Goal: Check status: Check status

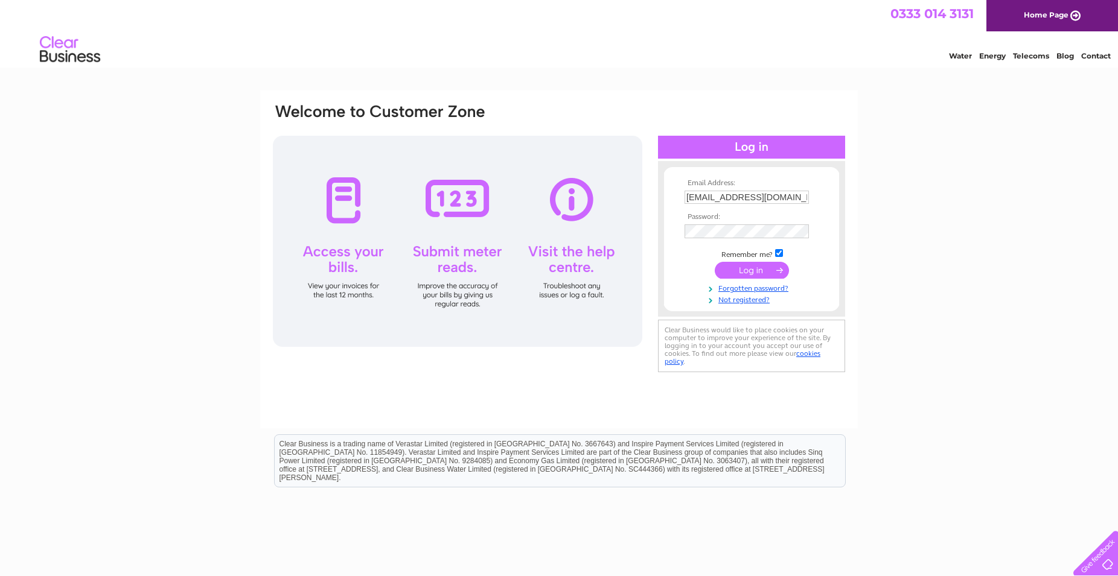
click at [738, 272] on input "submit" at bounding box center [752, 270] width 74 height 17
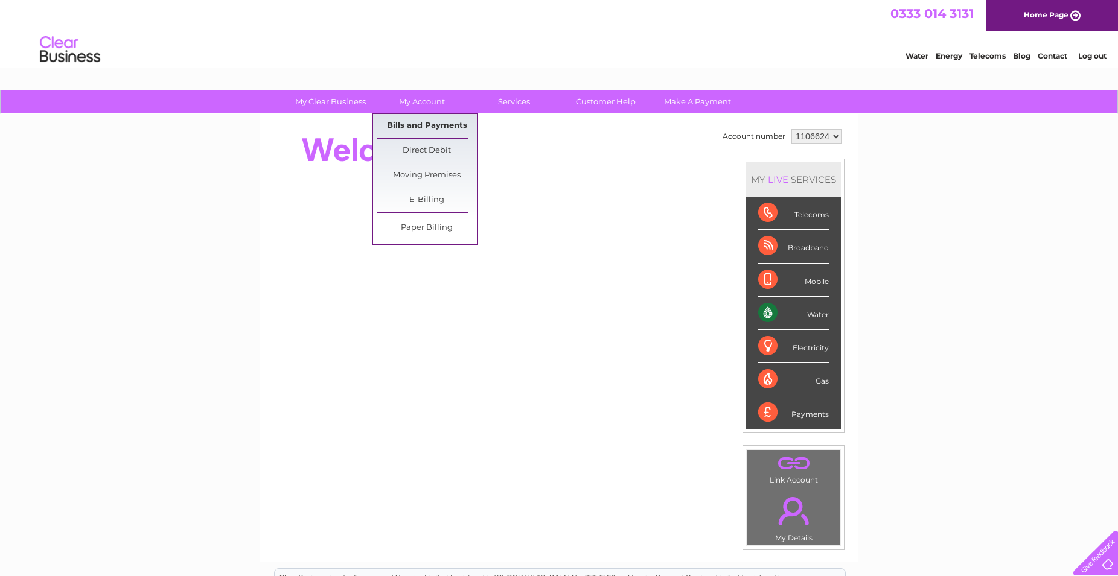
click at [423, 130] on link "Bills and Payments" at bounding box center [427, 126] width 100 height 24
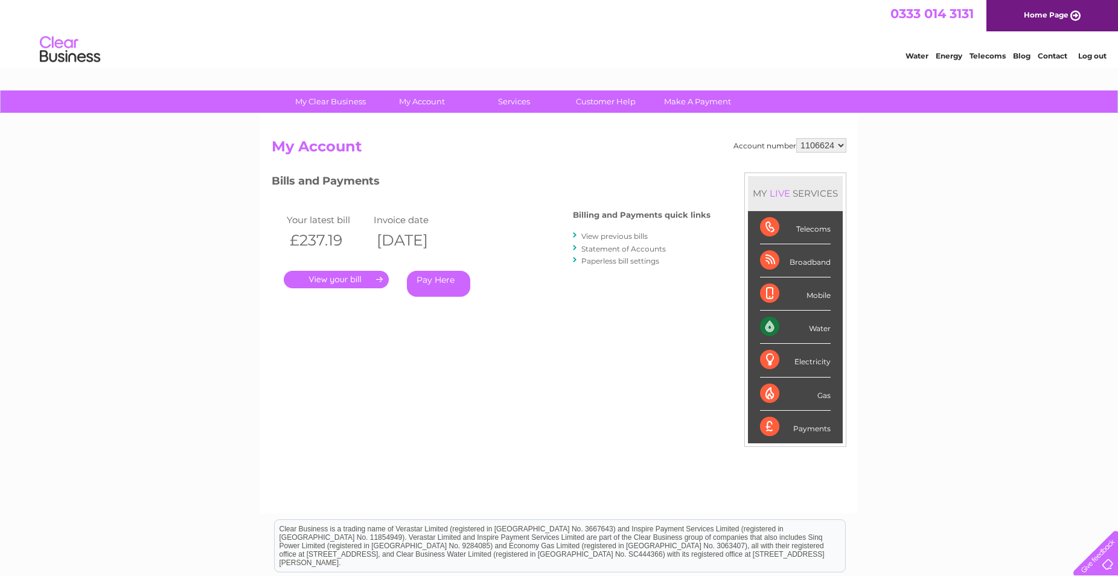
click at [369, 281] on link "." at bounding box center [336, 280] width 105 height 18
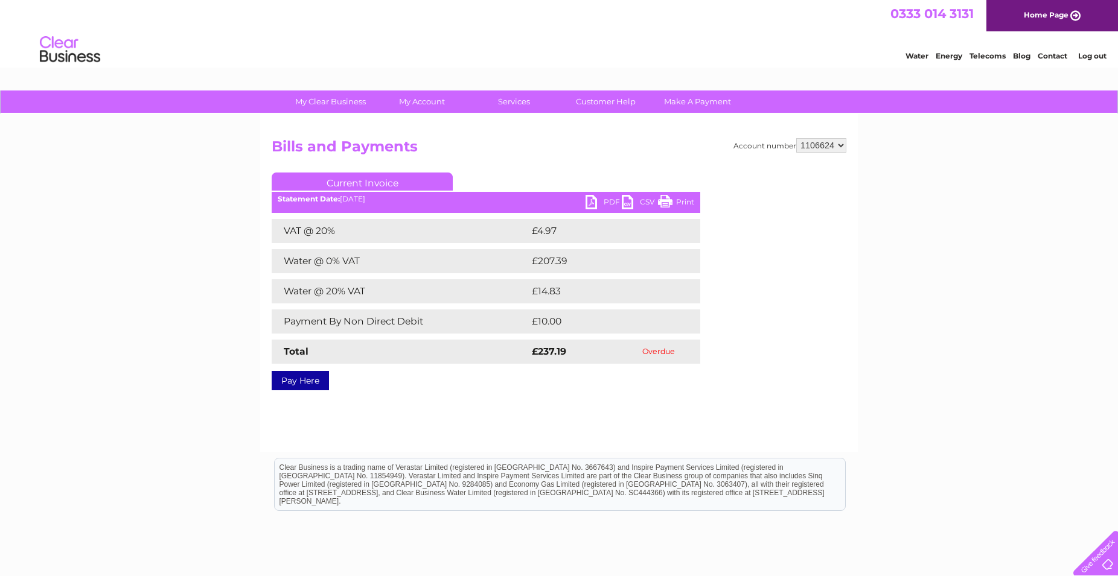
click at [590, 209] on link "PDF" at bounding box center [604, 204] width 36 height 18
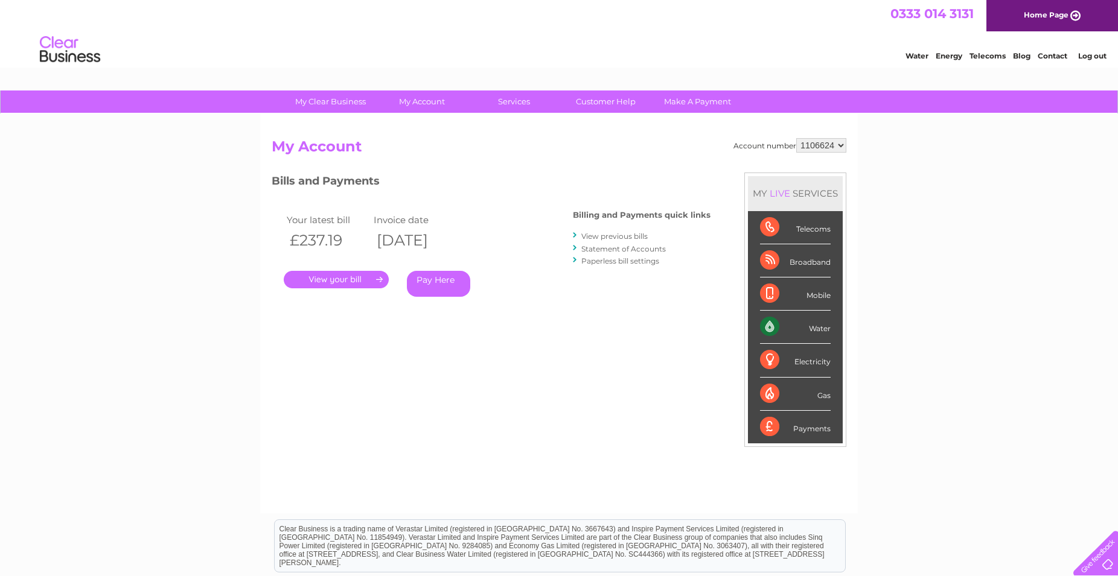
click at [622, 237] on link "View previous bills" at bounding box center [614, 236] width 66 height 9
click at [595, 250] on link "Statement of Accounts" at bounding box center [623, 248] width 85 height 9
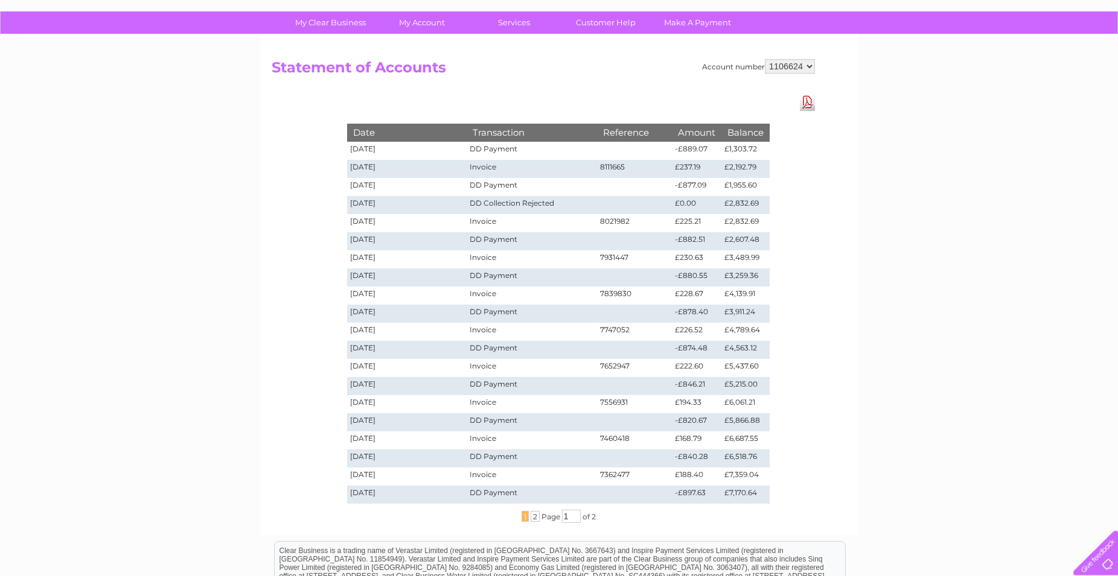
scroll to position [62, 0]
